Goal: Task Accomplishment & Management: Manage account settings

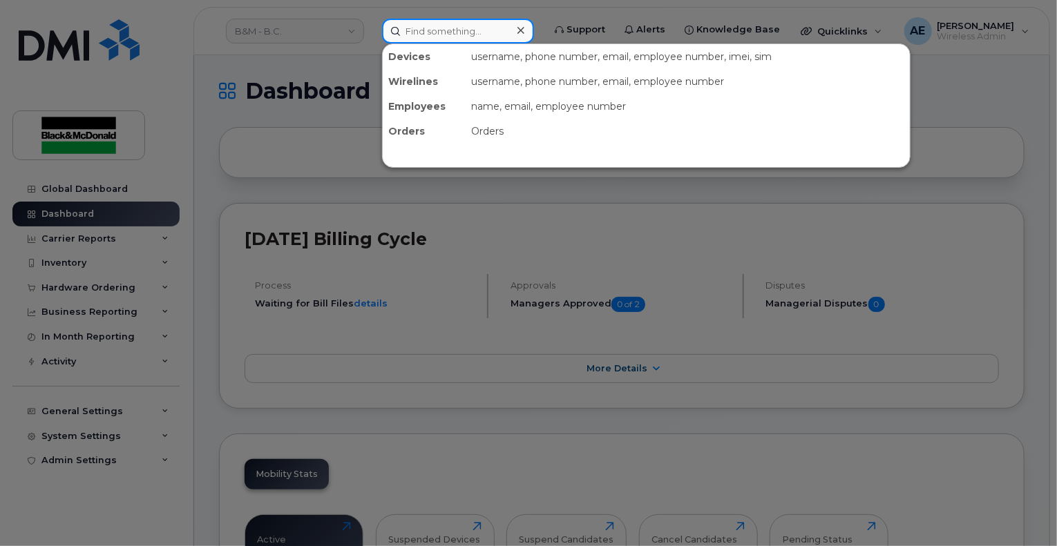
click at [468, 30] on input at bounding box center [458, 31] width 152 height 25
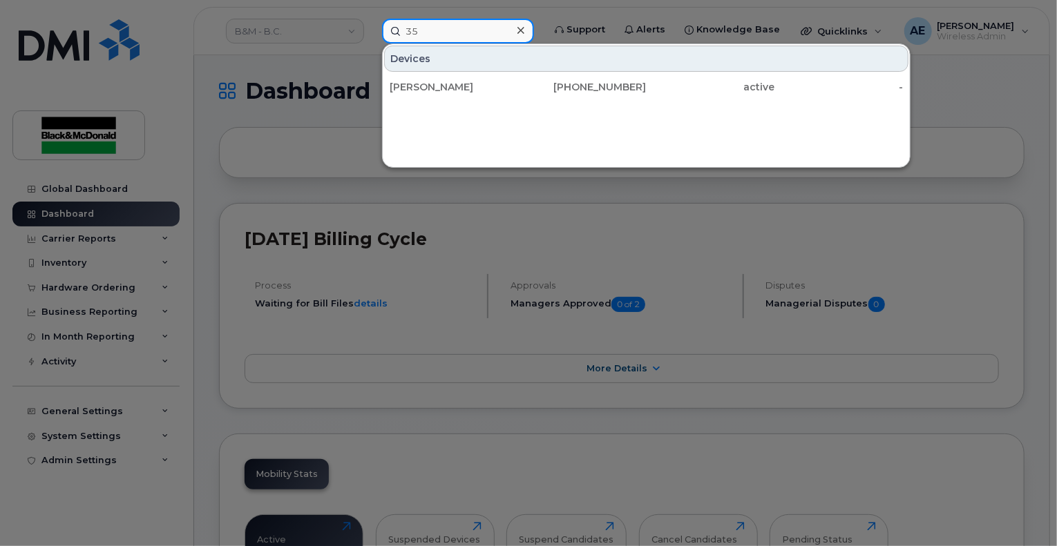
type input "3"
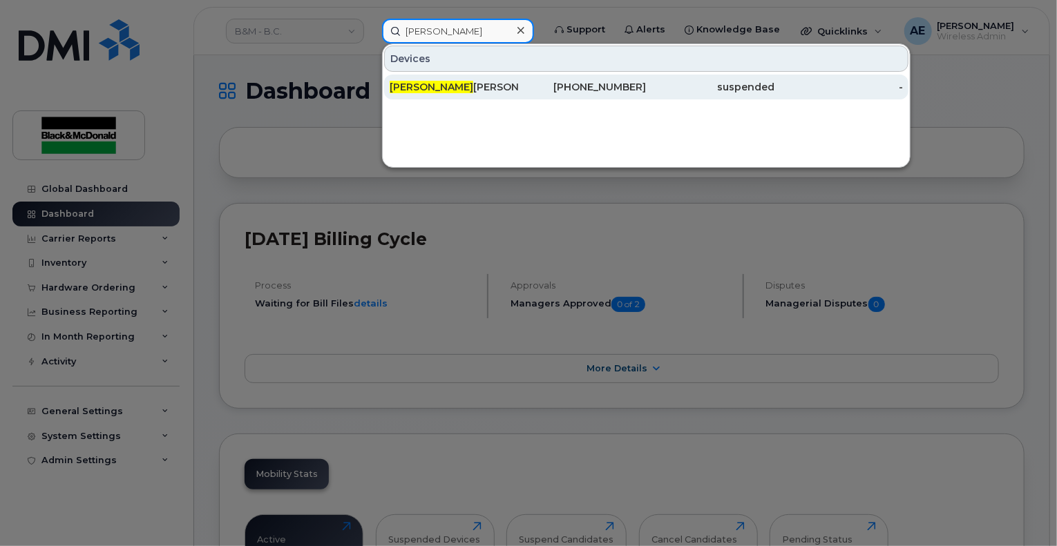
type input "adrian"
click at [497, 86] on div "Adrian Maddaloni" at bounding box center [454, 87] width 128 height 14
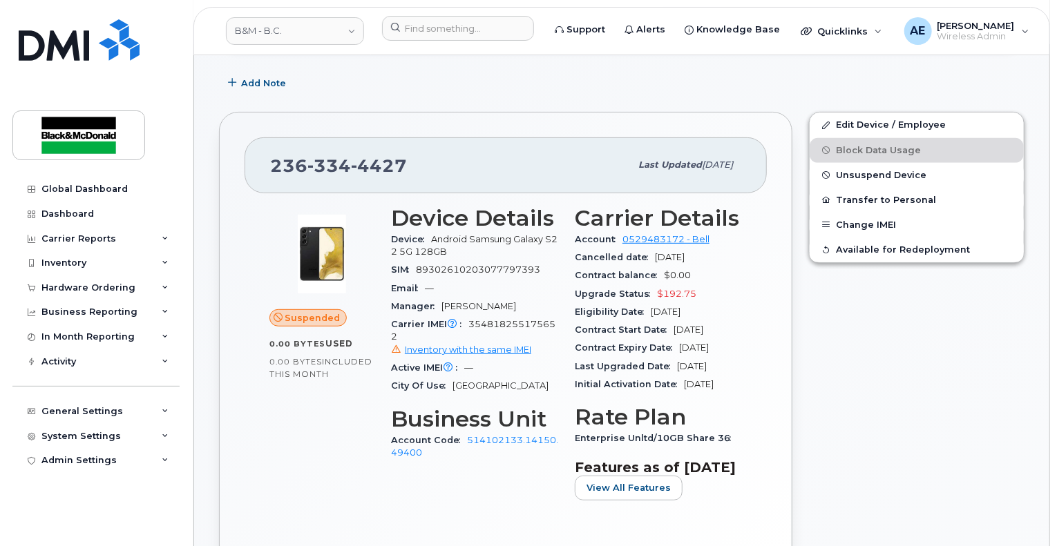
scroll to position [138, 0]
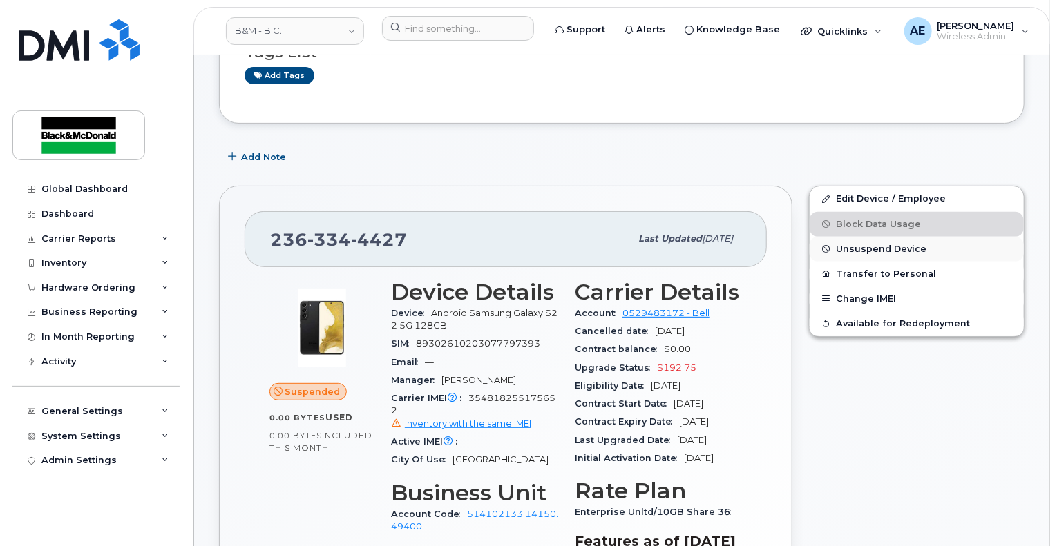
click at [848, 250] on span "Unsuspend Device" at bounding box center [881, 249] width 90 height 10
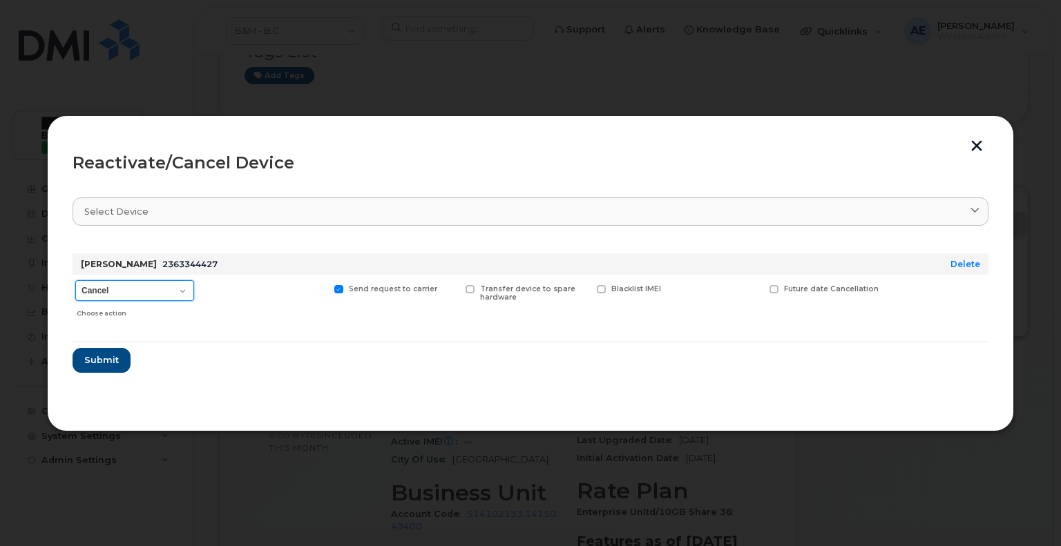
click at [177, 287] on select "Cancel Suspend - Extend Suspension Reactivate" at bounding box center [134, 290] width 119 height 21
select select "[object Object]"
click at [75, 280] on select "Cancel Suspend - Extend Suspension Reactivate" at bounding box center [134, 290] width 119 height 21
click at [233, 298] on span "Available for new activations/redeployments" at bounding box center [270, 294] width 104 height 18
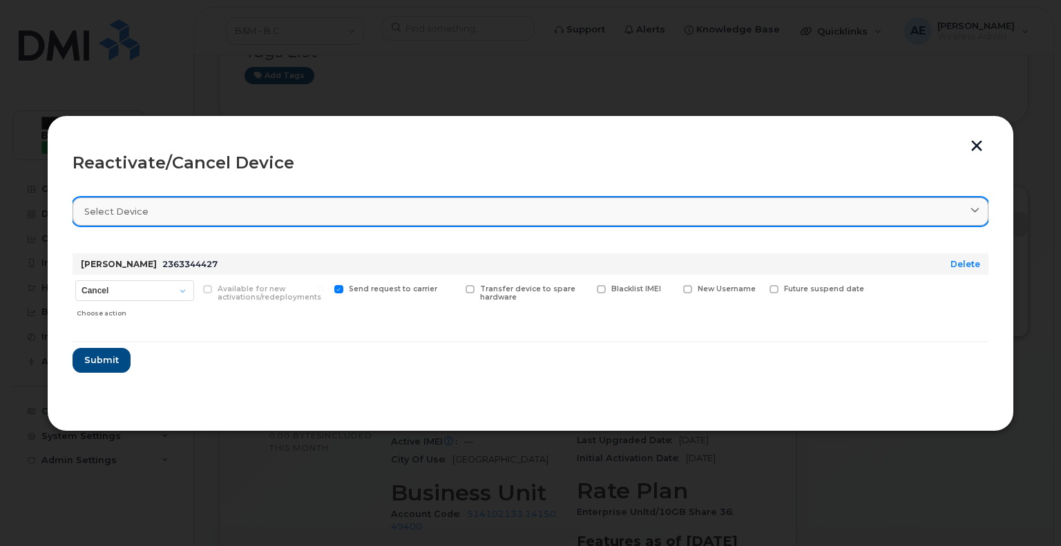
click at [486, 218] on div "Select device" at bounding box center [530, 211] width 892 height 13
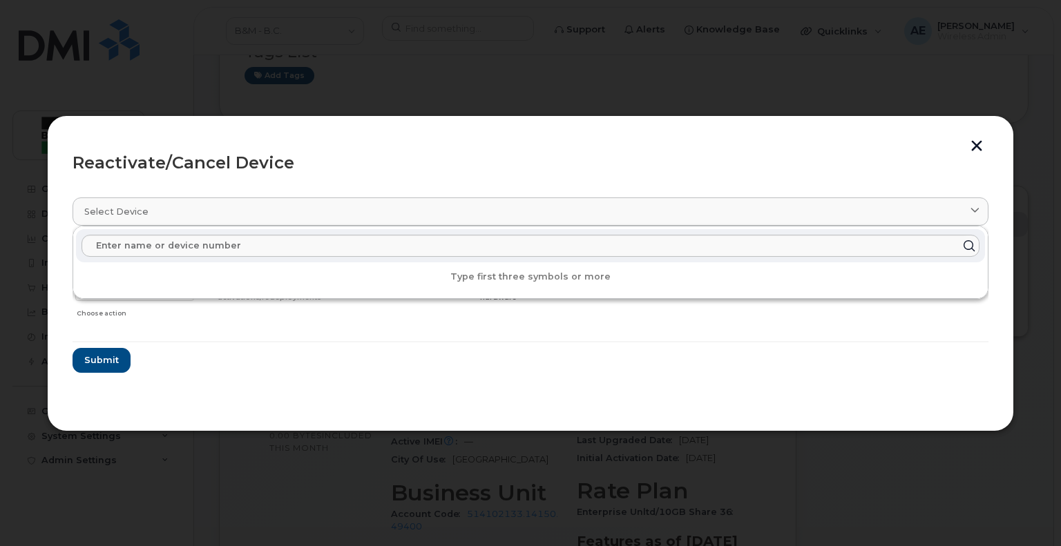
click at [507, 178] on header "Reactivate/Cancel Device" at bounding box center [531, 163] width 916 height 44
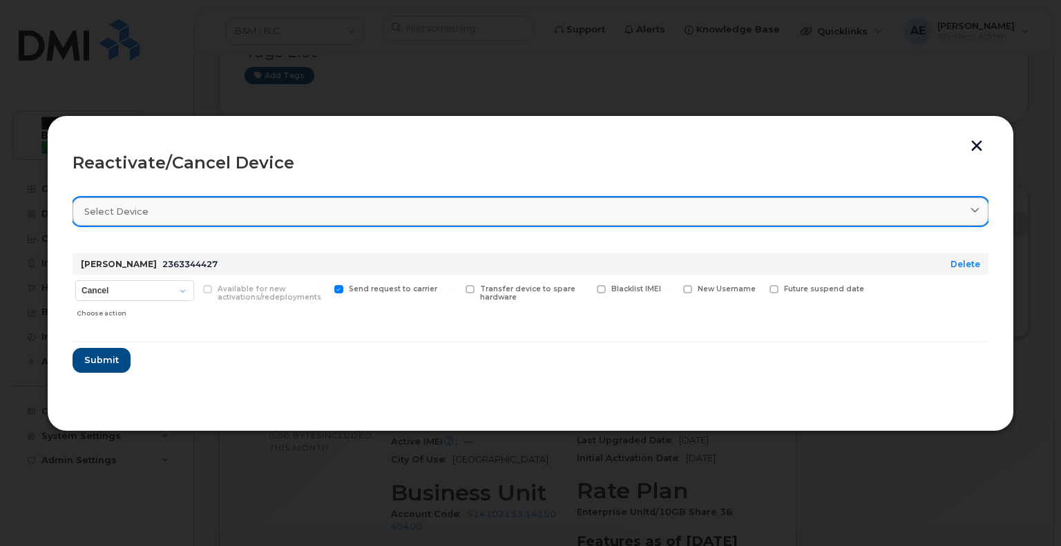
click at [582, 205] on div "Select device" at bounding box center [530, 211] width 892 height 13
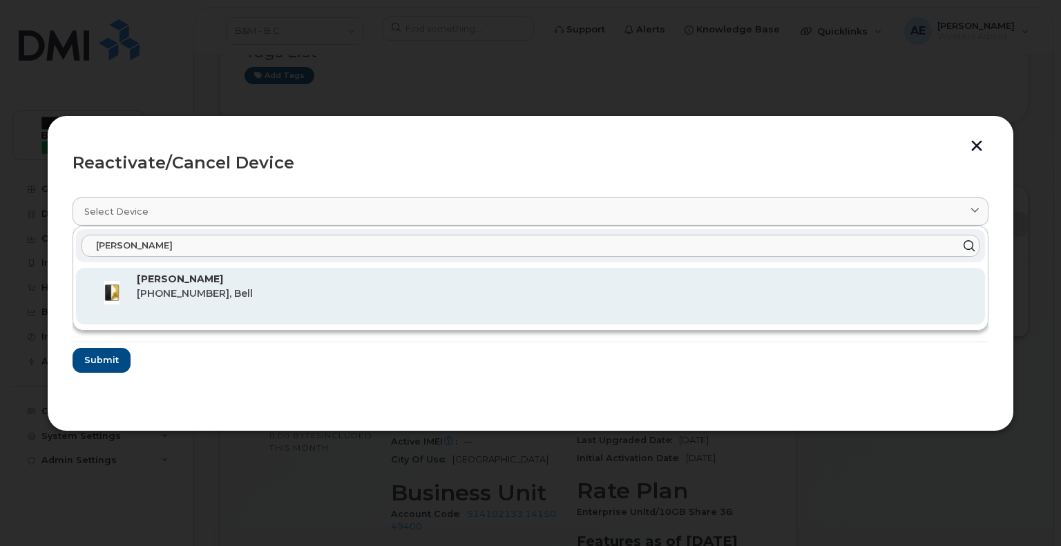
type input "adrian"
click at [450, 311] on div "Adrian Maddaloni 236-334-4427, Bell" at bounding box center [555, 296] width 837 height 48
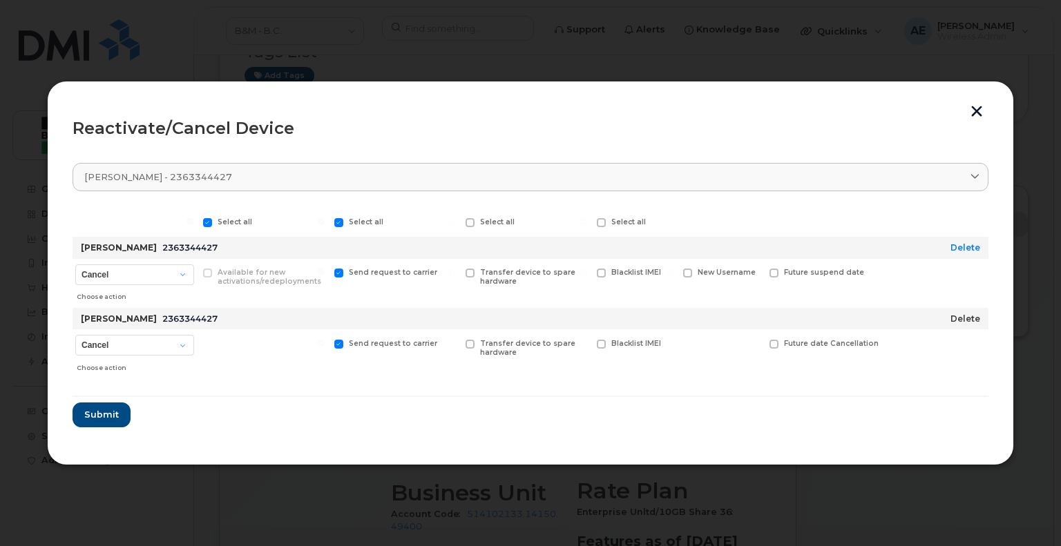
click at [972, 320] on link "Delete" at bounding box center [965, 319] width 30 height 10
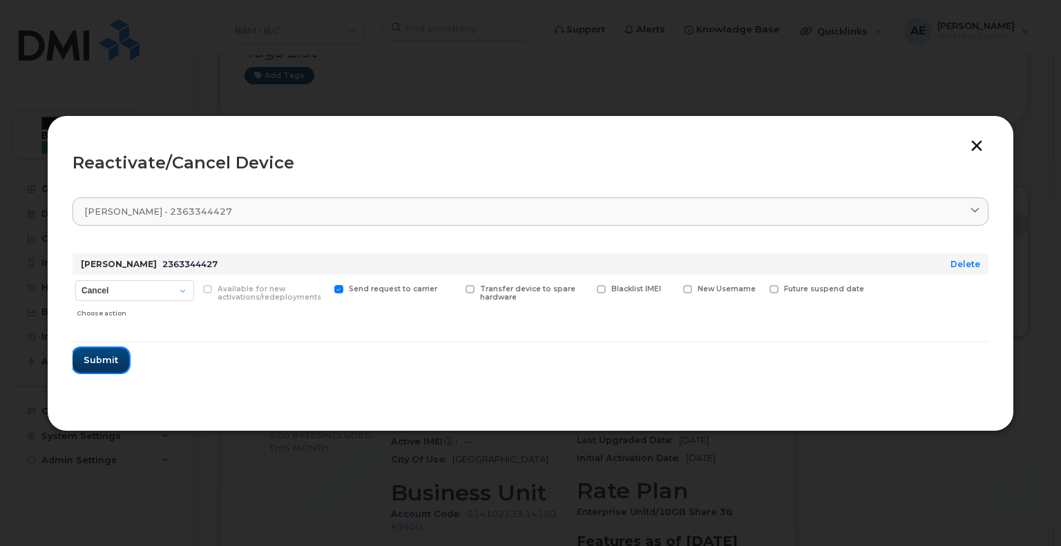
click at [108, 365] on span "Submit" at bounding box center [101, 360] width 35 height 13
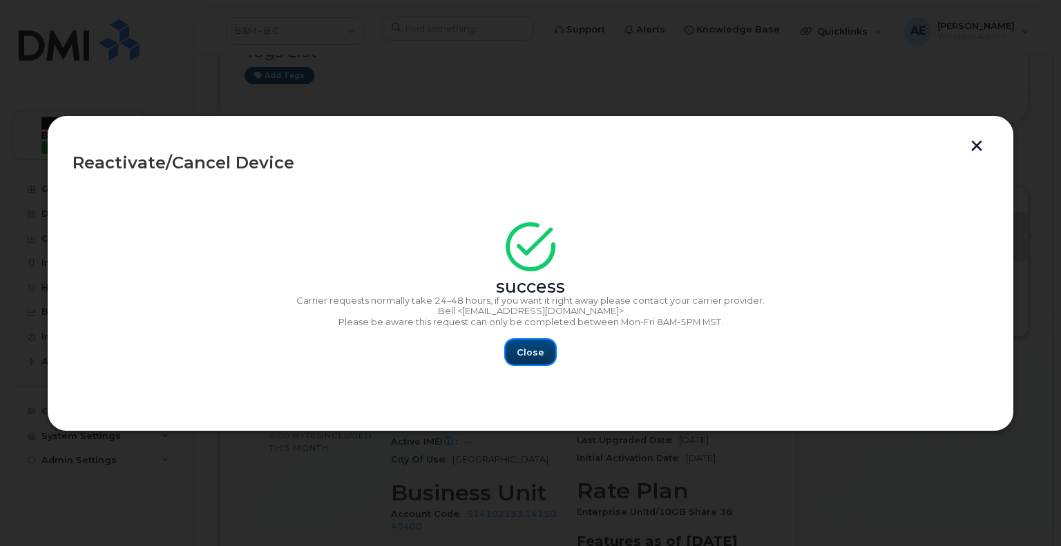
click at [533, 356] on span "Close" at bounding box center [531, 352] width 28 height 13
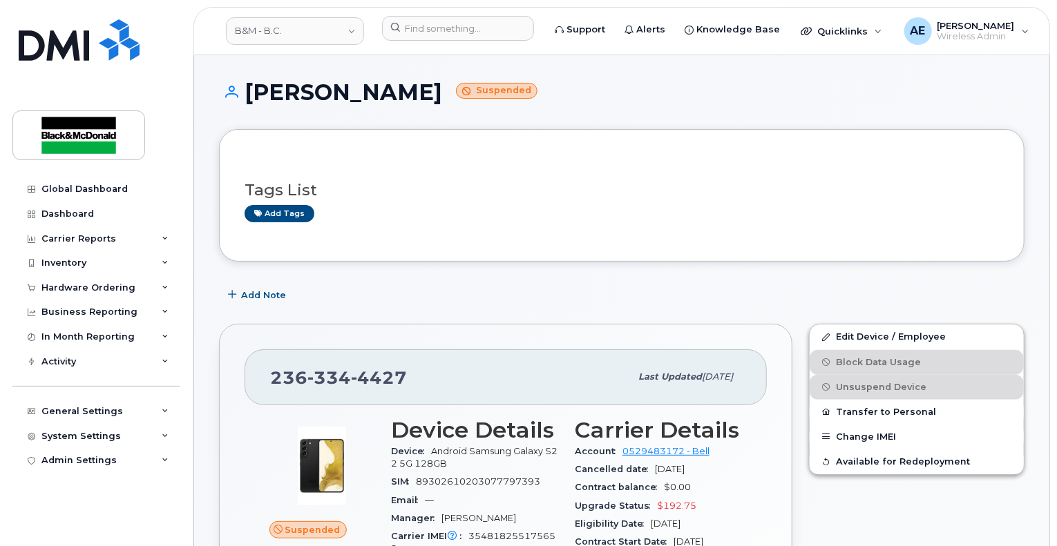
scroll to position [276, 0]
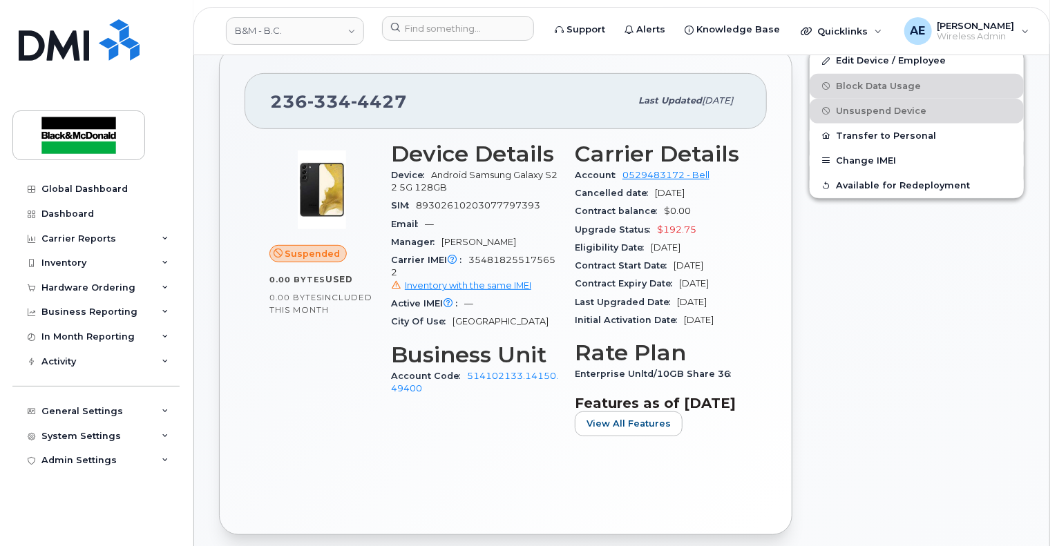
click at [884, 297] on div "Edit Device / Employee Block Data Usage Unsuspend Device Transfer to Personal C…" at bounding box center [917, 291] width 232 height 504
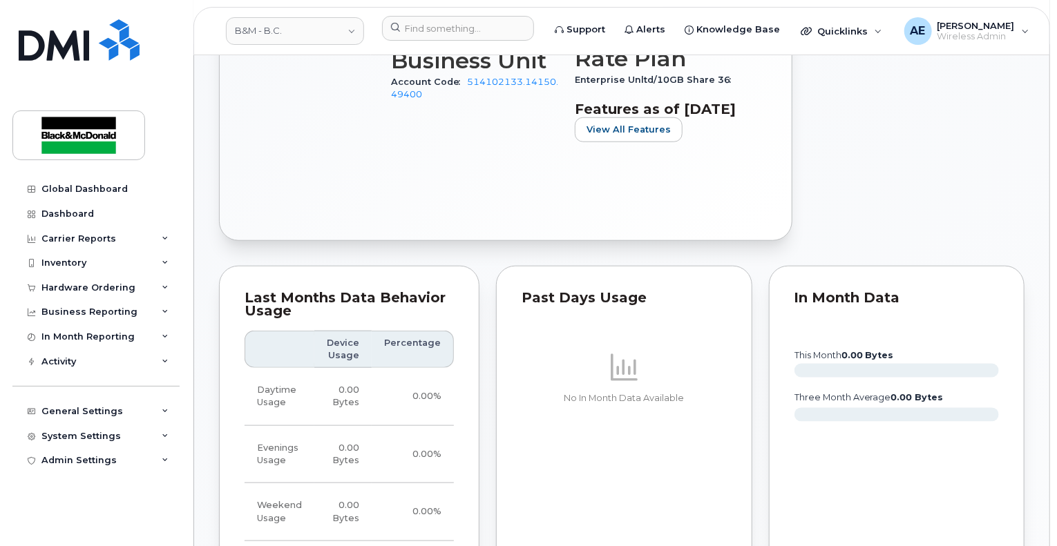
scroll to position [483, 0]
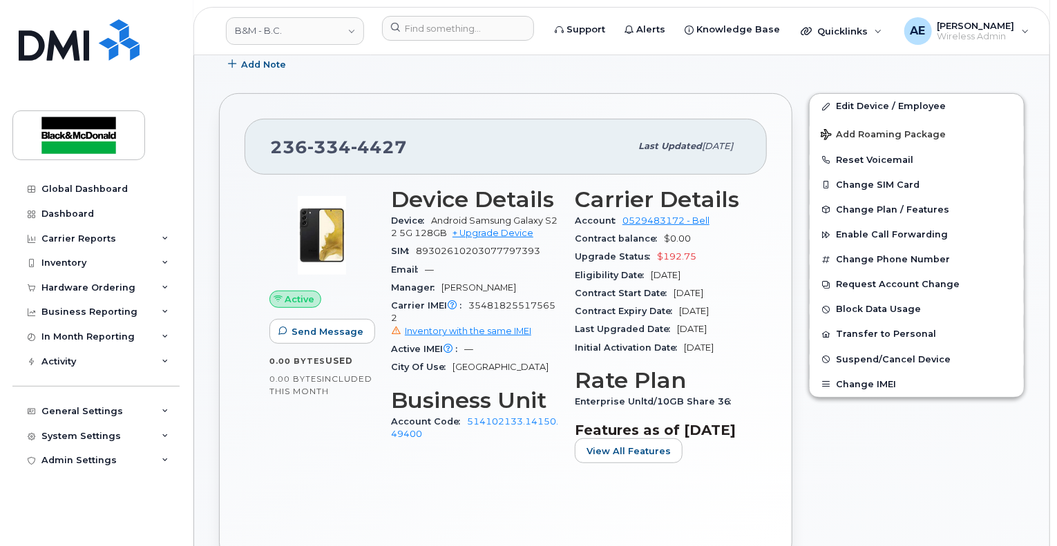
scroll to position [276, 0]
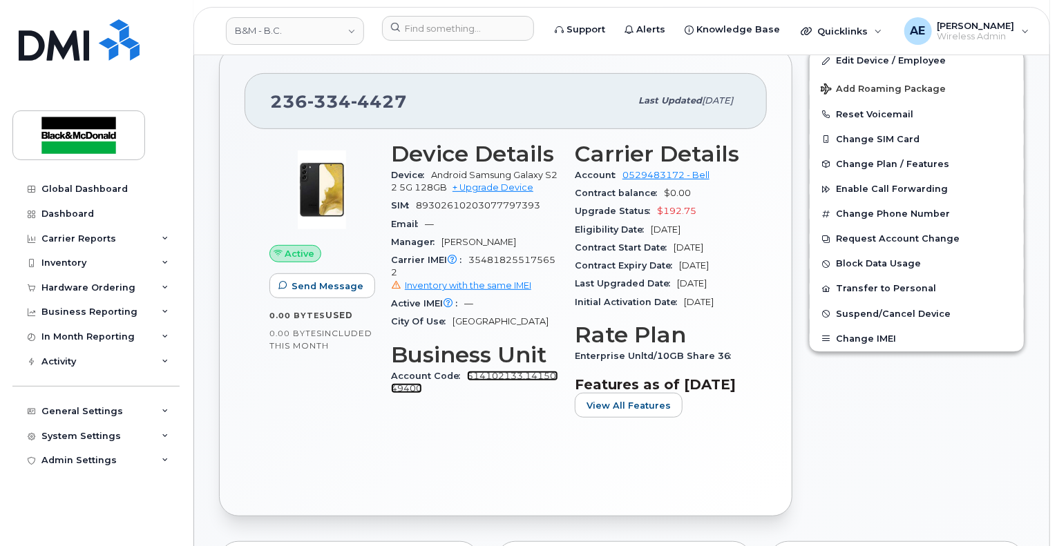
click at [504, 375] on link "514102133.14150.49400" at bounding box center [474, 382] width 167 height 23
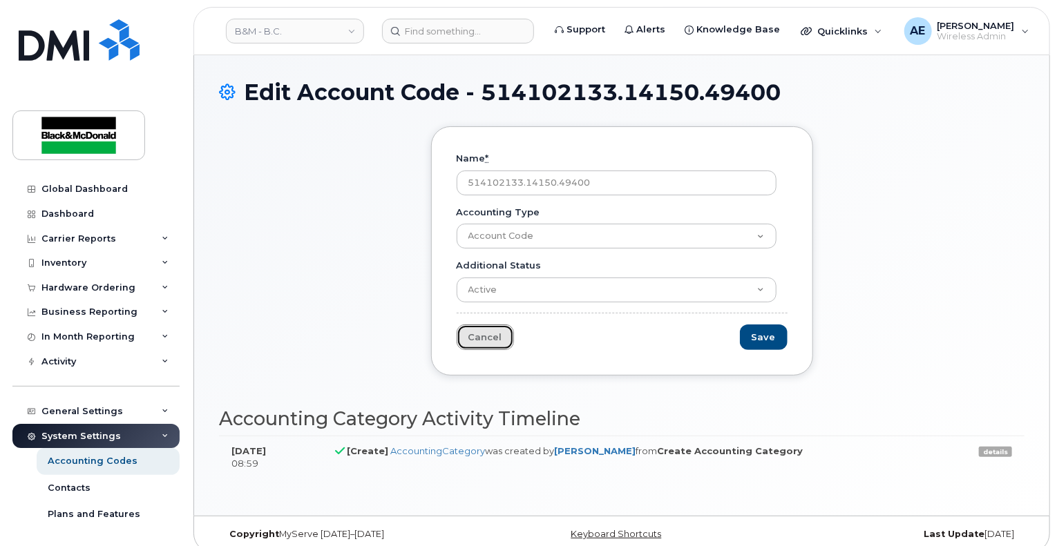
drag, startPoint x: 468, startPoint y: 344, endPoint x: 740, endPoint y: 222, distance: 299.0
click at [468, 344] on link "Cancel" at bounding box center [485, 338] width 57 height 26
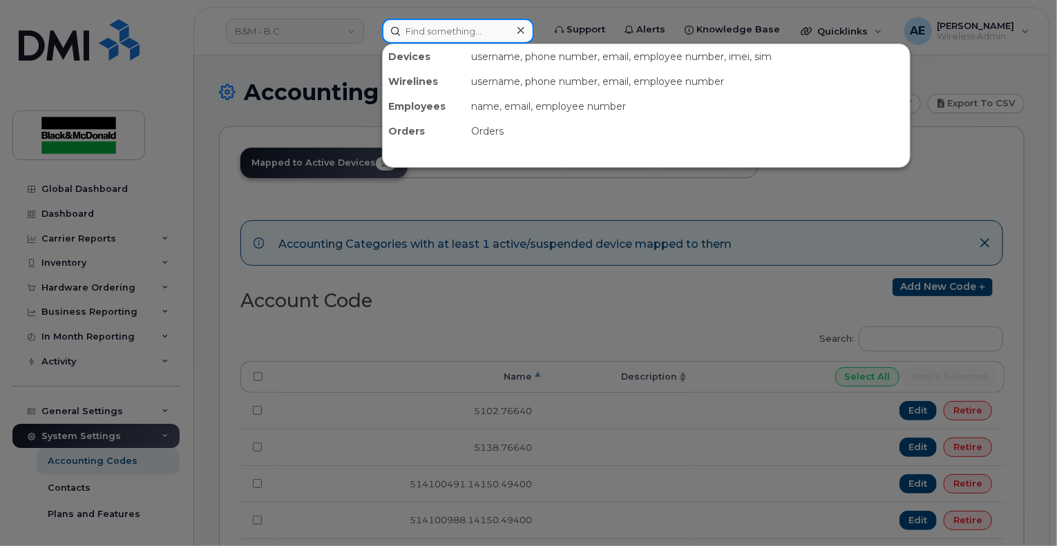
click at [420, 30] on input at bounding box center [458, 31] width 152 height 25
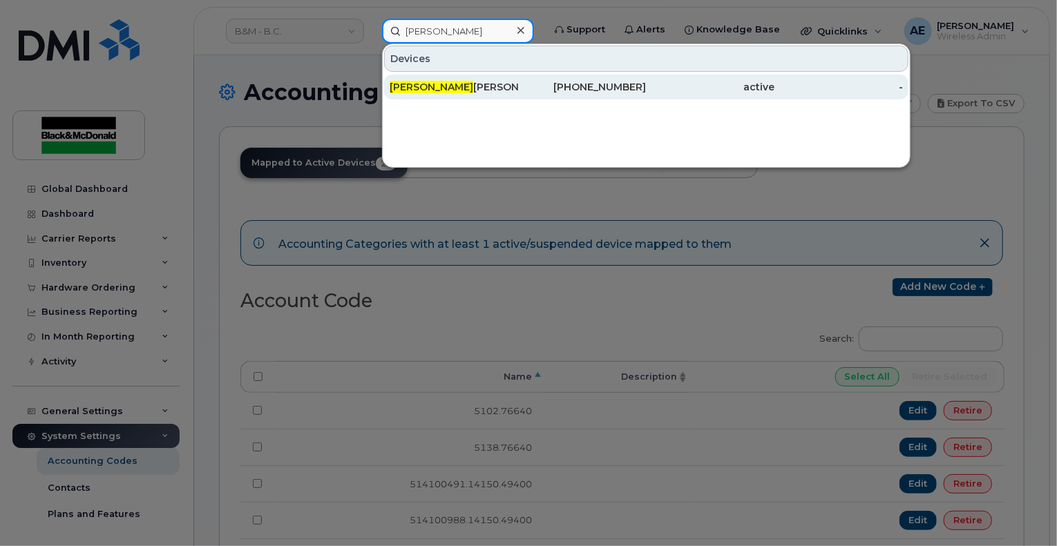
type input "[PERSON_NAME]"
click at [419, 88] on span "[PERSON_NAME]" at bounding box center [432, 87] width 84 height 12
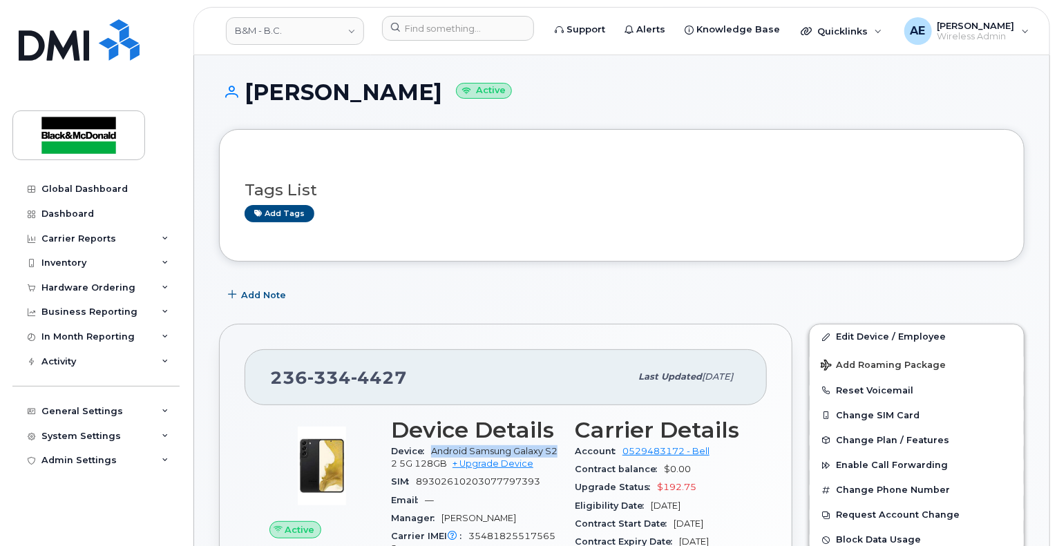
drag, startPoint x: 557, startPoint y: 447, endPoint x: 434, endPoint y: 450, distance: 123.0
click at [434, 450] on div "Device Android Samsung Galaxy S22 5G 128GB + Upgrade Device" at bounding box center [474, 458] width 167 height 31
copy span "Android Samsung Galaxy S2"
